Goal: Check status

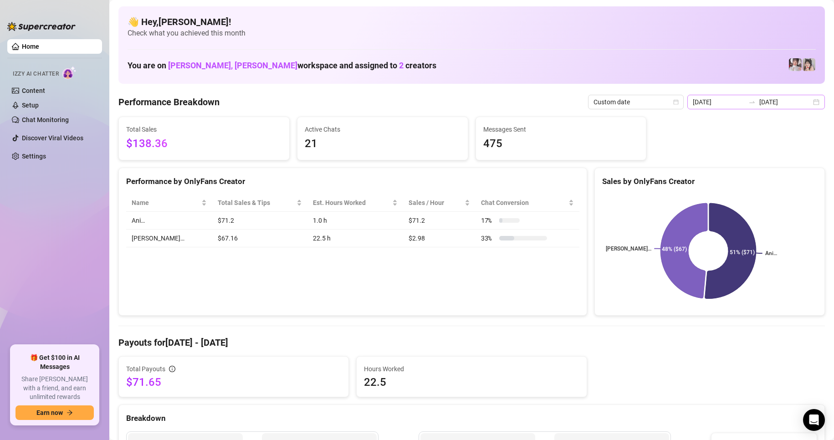
click at [808, 103] on div "2025-09-14 2025-09-17" at bounding box center [756, 102] width 138 height 15
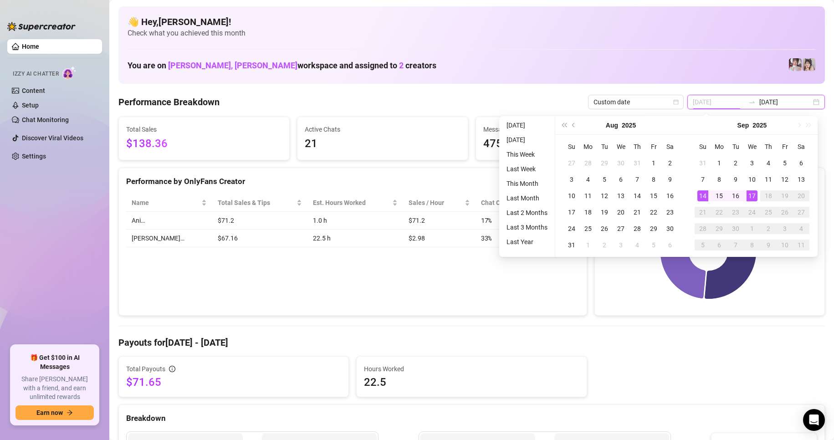
type input "[DATE]"
click at [700, 195] on div "14" at bounding box center [702, 195] width 11 height 11
click at [750, 196] on div "17" at bounding box center [752, 195] width 11 height 11
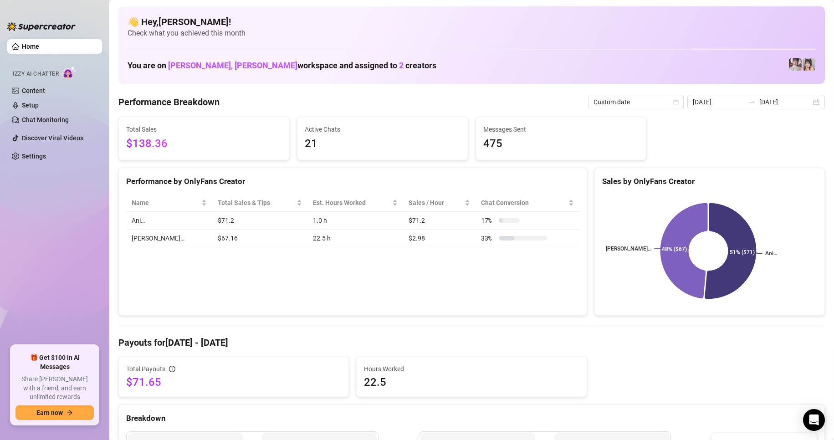
click at [444, 100] on div "Performance Breakdown Custom date 2025-09-14 2025-09-17" at bounding box center [471, 102] width 707 height 15
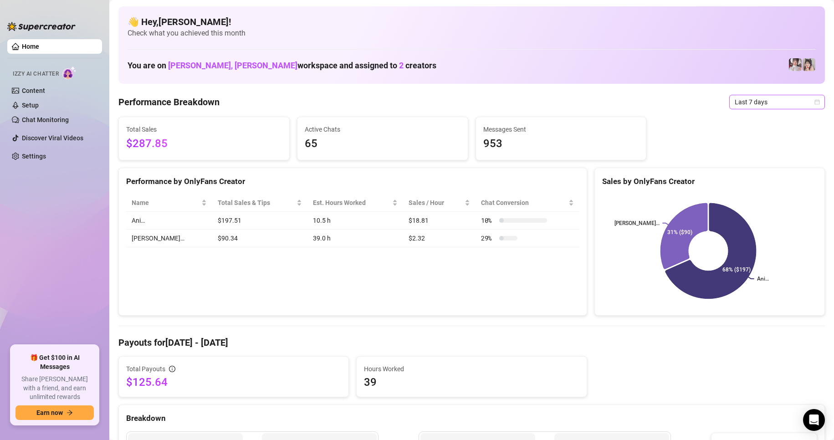
click at [814, 102] on icon "calendar" at bounding box center [816, 101] width 5 height 5
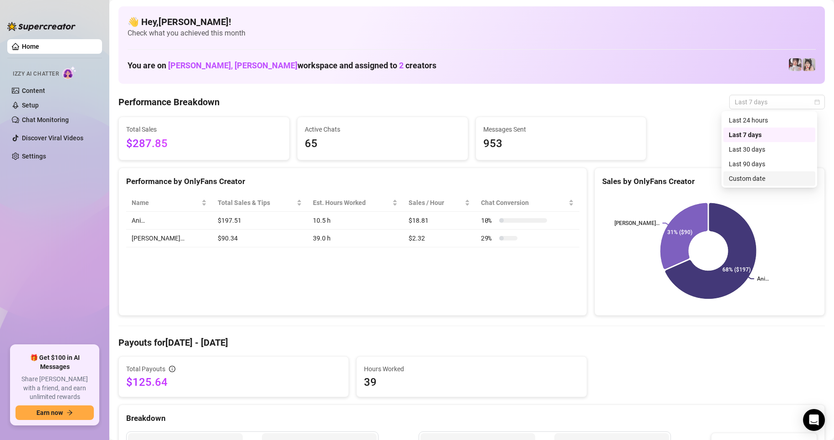
click at [736, 178] on div "Custom date" at bounding box center [769, 179] width 81 height 10
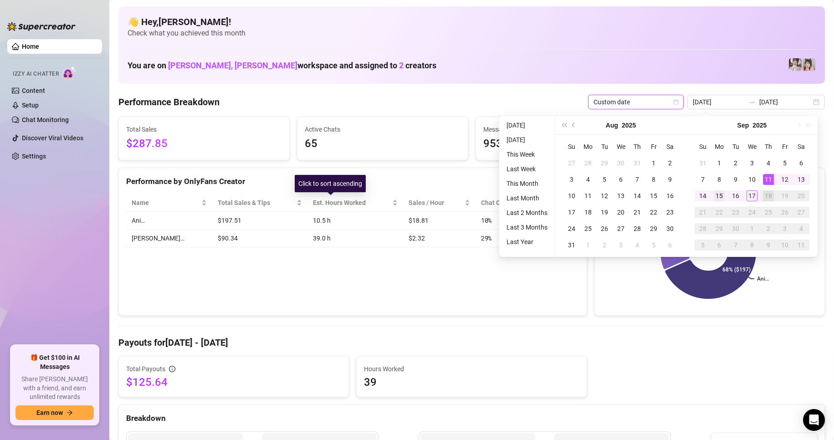
type input "[DATE]"
click at [696, 193] on td "14" at bounding box center [703, 196] width 16 height 16
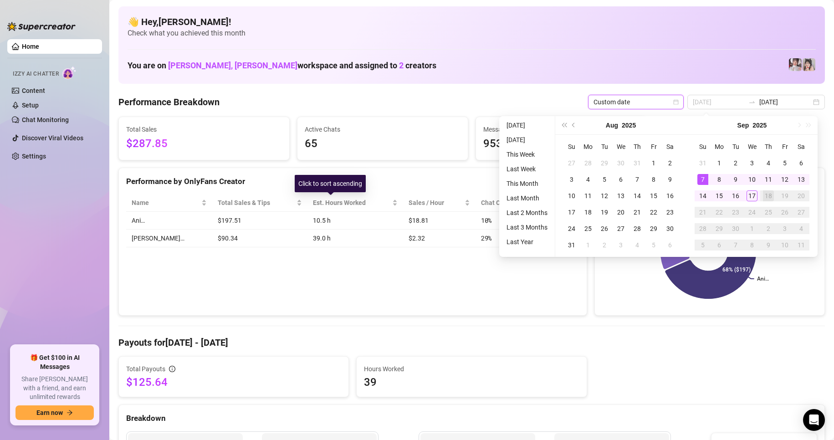
click at [701, 196] on div "14" at bounding box center [702, 195] width 11 height 11
type input "[DATE]"
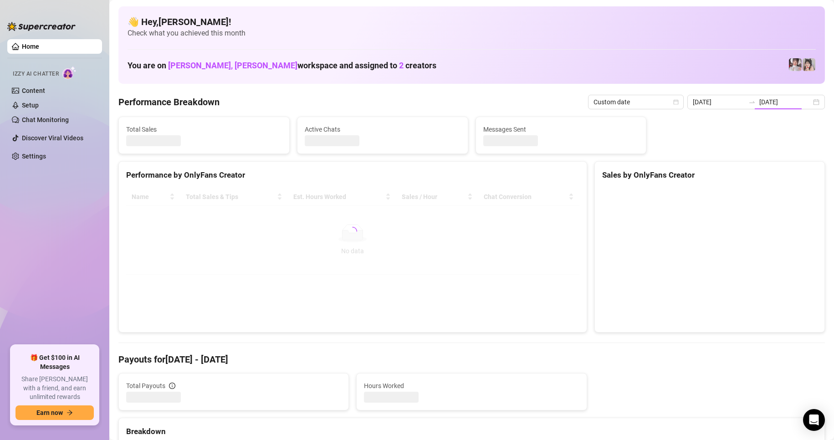
type input "[DATE]"
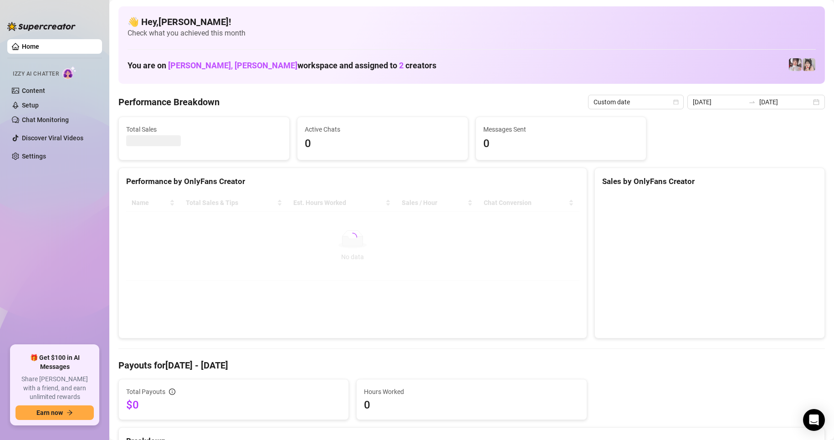
click at [809, 104] on div "[DATE] [DATE]" at bounding box center [756, 102] width 138 height 15
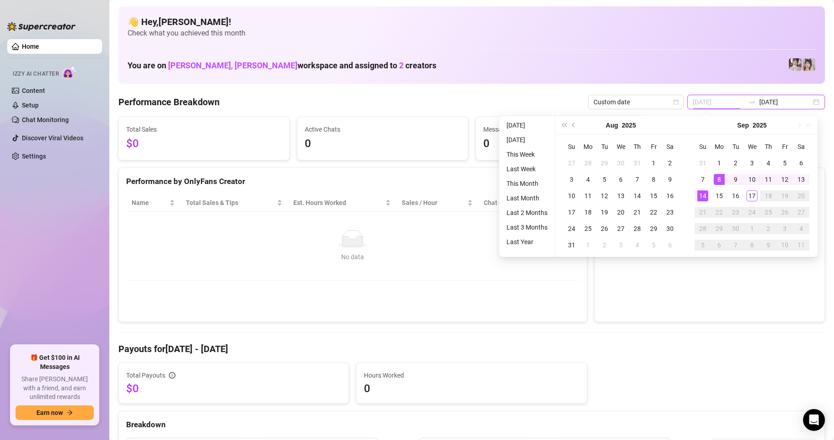
type input "[DATE]"
drag, startPoint x: 701, startPoint y: 194, endPoint x: 746, endPoint y: 195, distance: 44.6
click at [701, 194] on div "14" at bounding box center [702, 195] width 11 height 11
type input "[DATE]"
click at [749, 195] on div "17" at bounding box center [752, 195] width 11 height 11
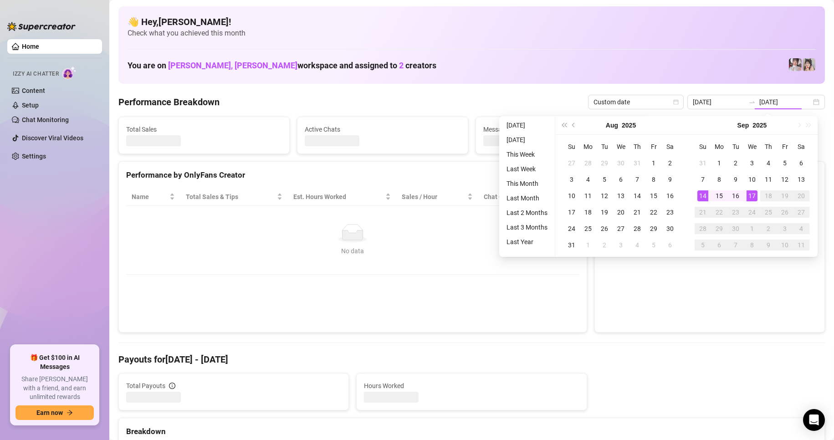
type input "[DATE]"
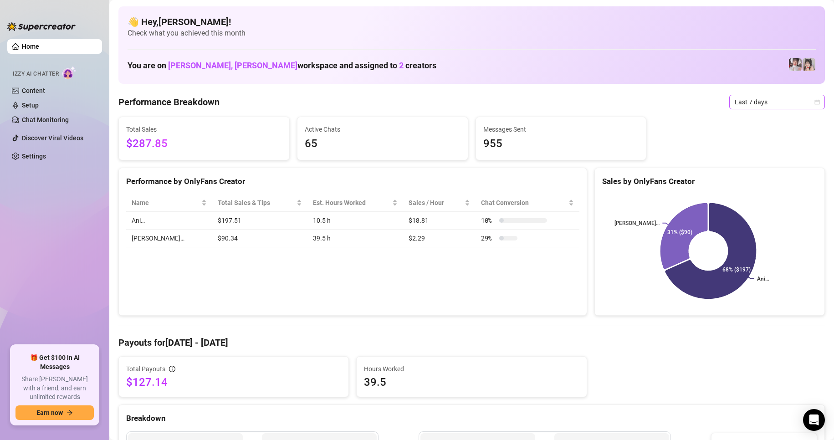
click at [740, 102] on span "Last 7 days" at bounding box center [777, 102] width 85 height 14
click at [740, 176] on div "Custom date" at bounding box center [769, 179] width 81 height 10
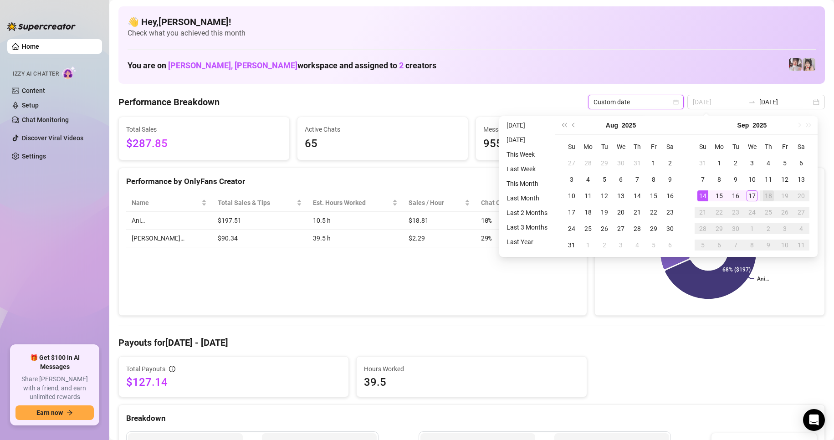
click at [700, 195] on div "14" at bounding box center [702, 195] width 11 height 11
type input "[DATE]"
click at [752, 196] on div "17" at bounding box center [752, 195] width 11 height 11
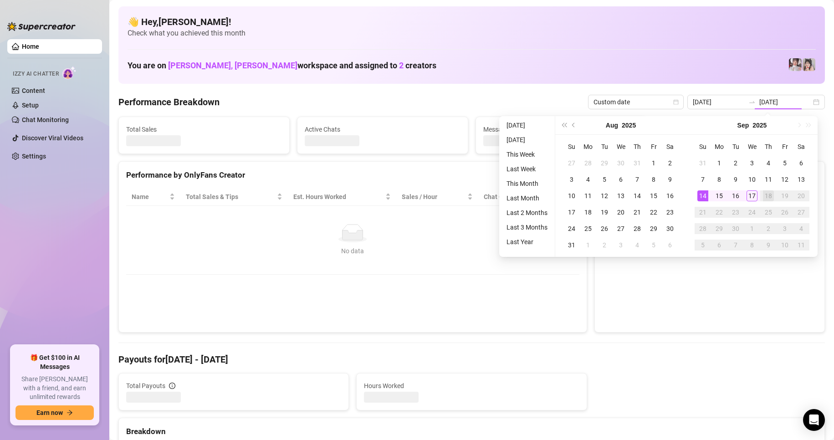
type input "[DATE]"
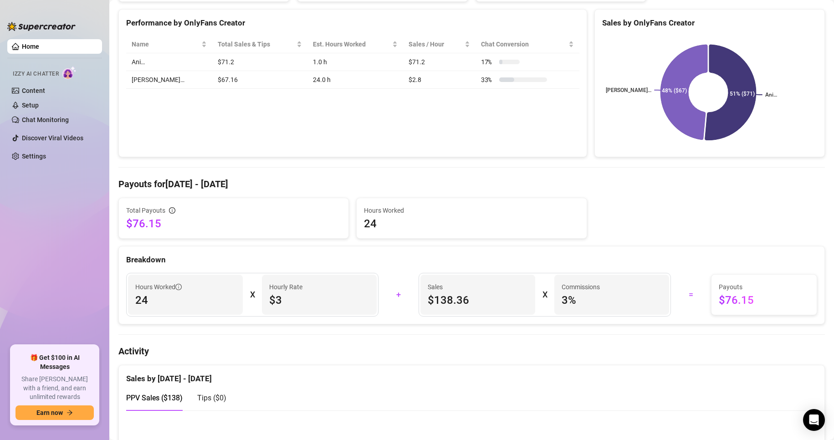
scroll to position [105, 0]
